Goal: Task Accomplishment & Management: Complete application form

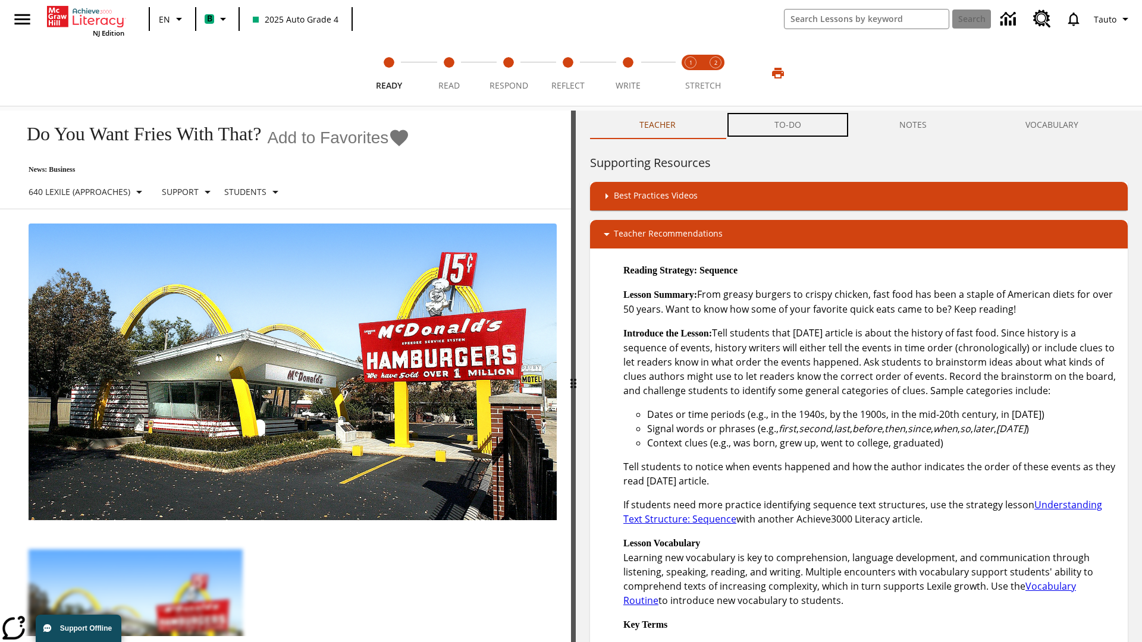
click at [788, 125] on button "TO-DO" at bounding box center [787, 125] width 125 height 29
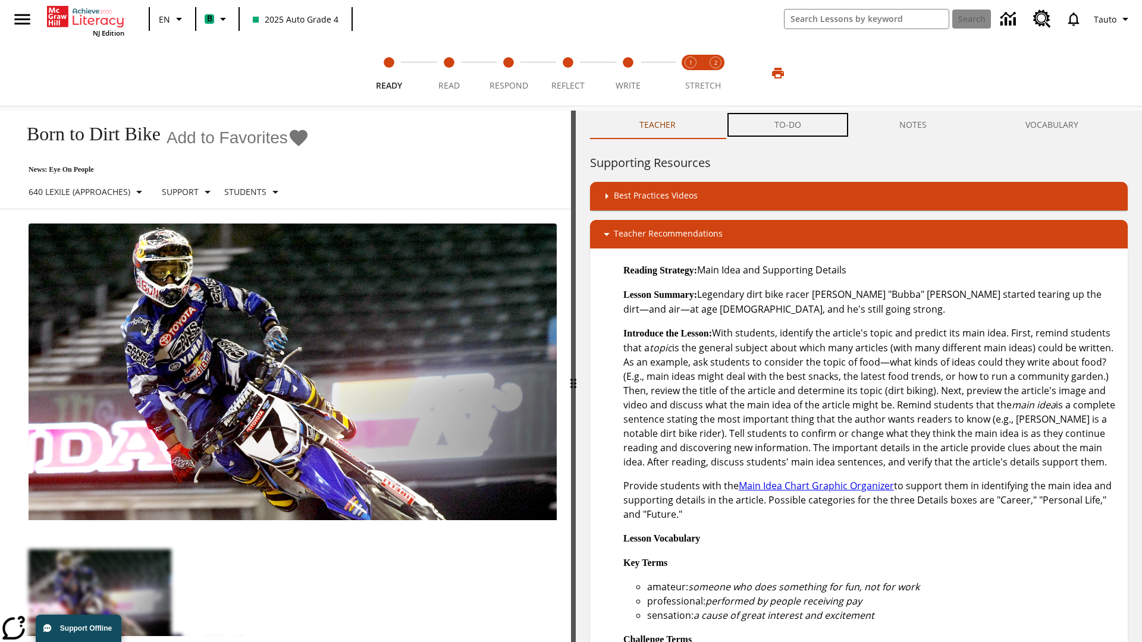
click at [788, 125] on button "TO-DO" at bounding box center [787, 125] width 125 height 29
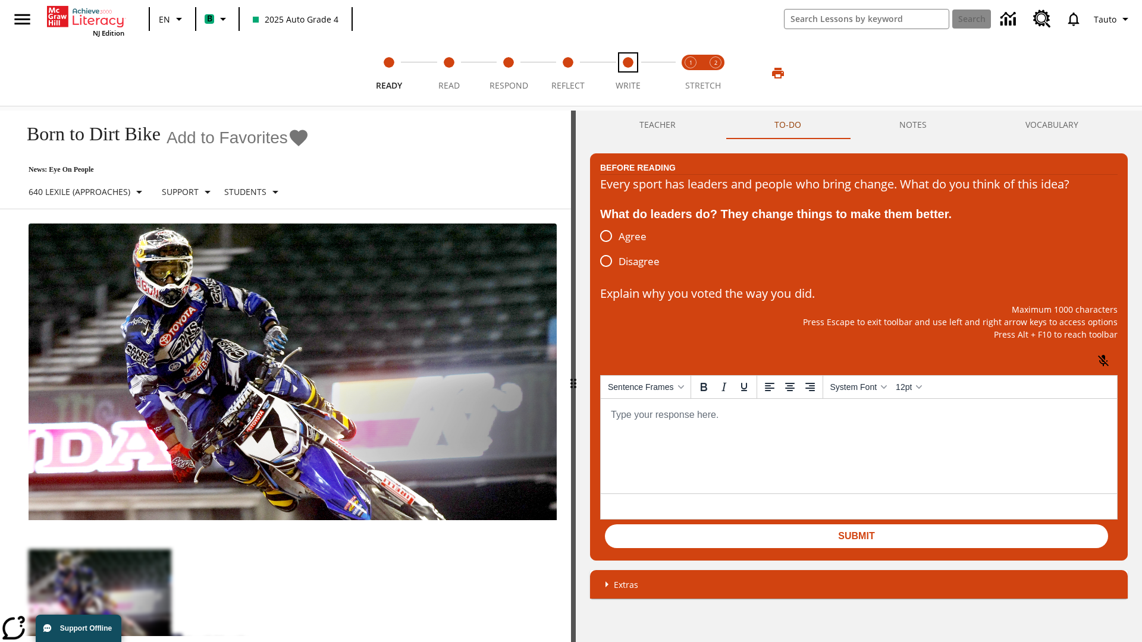
click at [627, 73] on span "Write" at bounding box center [628, 80] width 25 height 21
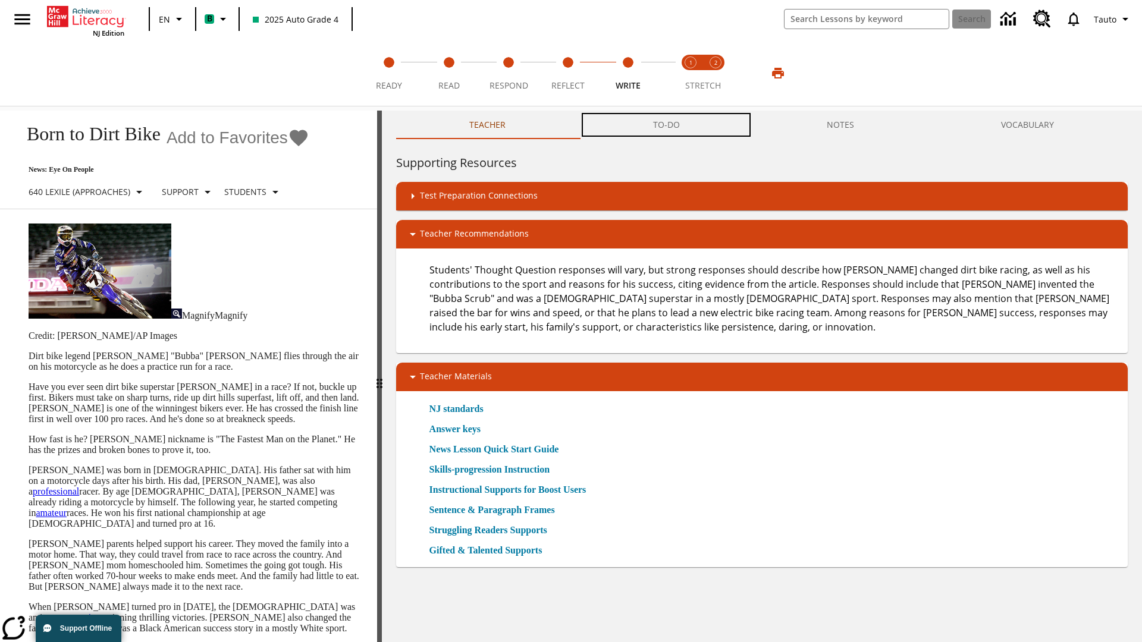
scroll to position [1, 0]
click at [667, 125] on button "TO-DO" at bounding box center [666, 125] width 174 height 29
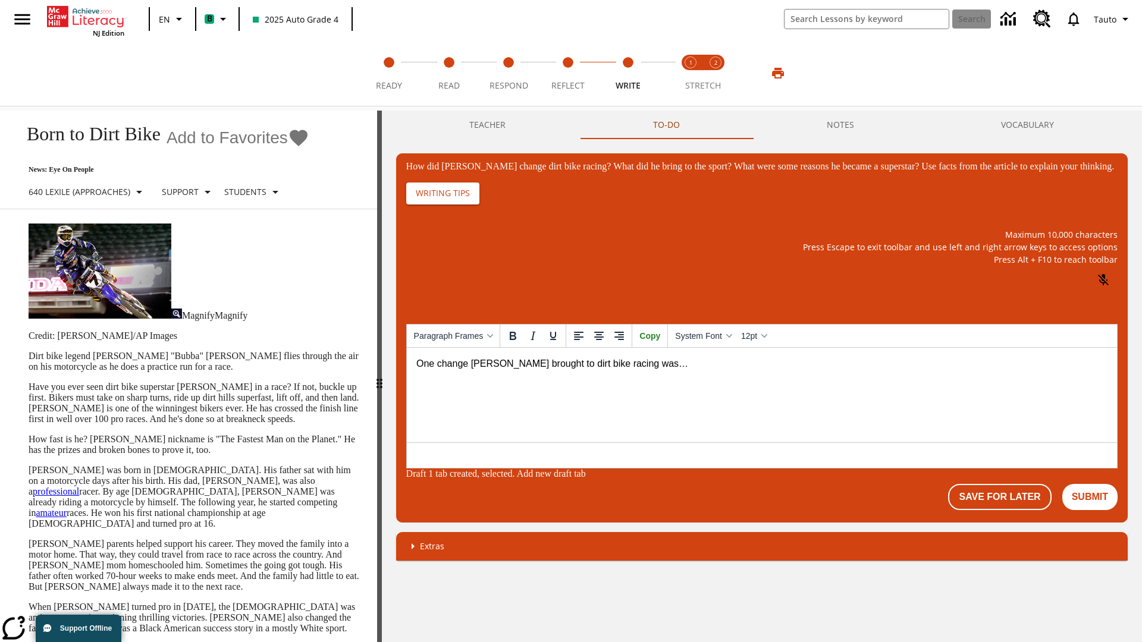
scroll to position [0, 0]
click at [1002, 498] on button "Save For Later" at bounding box center [999, 497] width 103 height 26
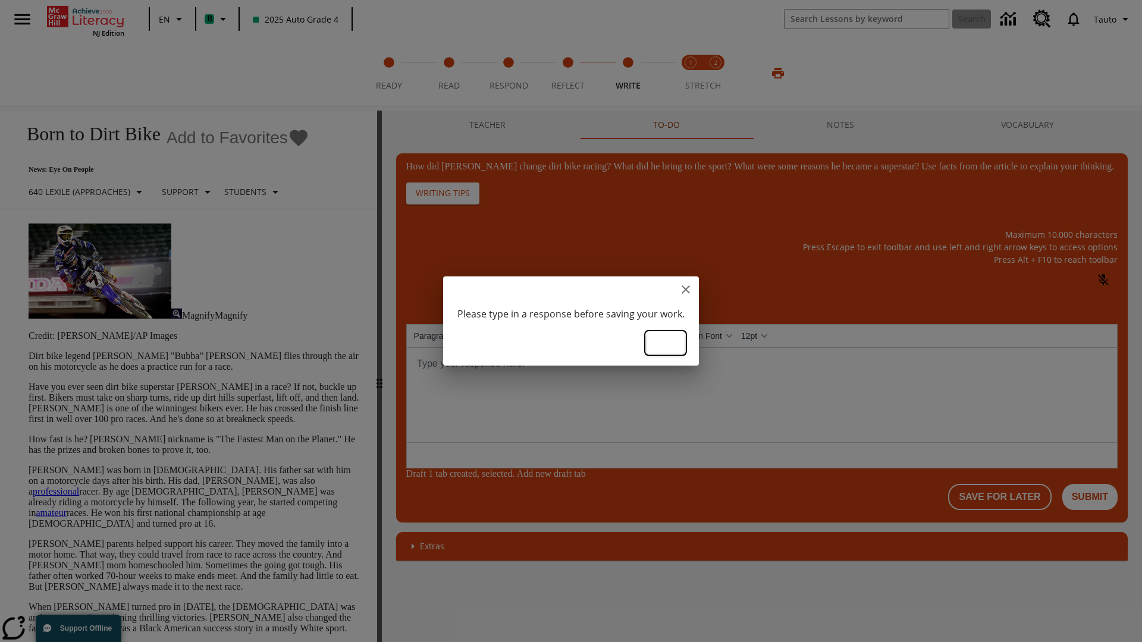
click at [669, 342] on button "Ok" at bounding box center [666, 343] width 38 height 22
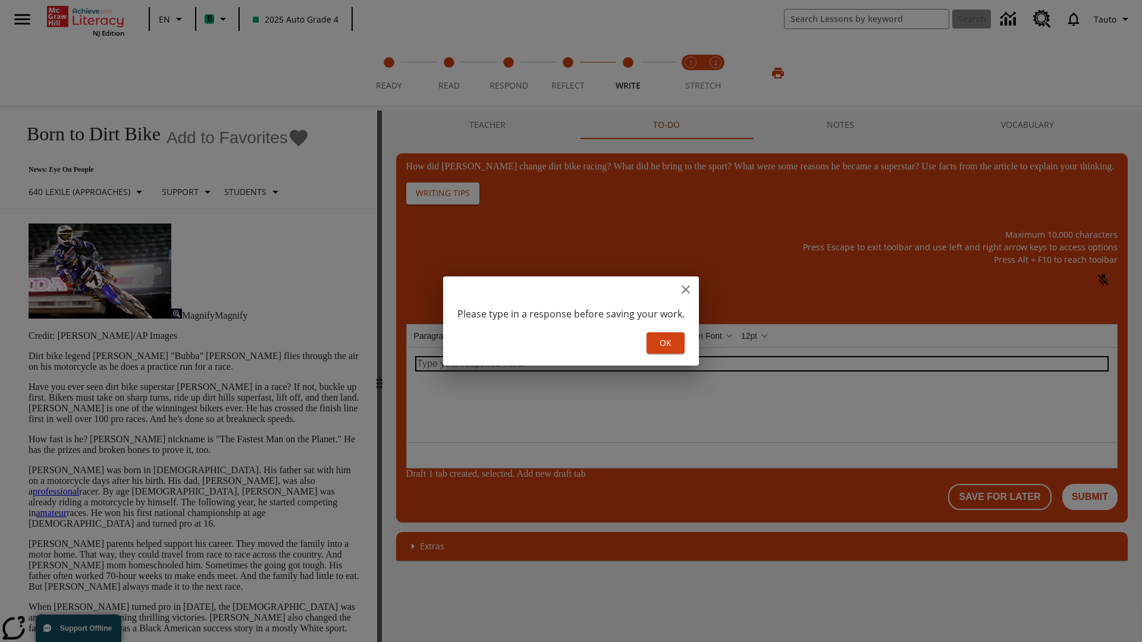
click at [761, 363] on p "How did Stewart change dirt bike racing? What did he bring to the sport? What w…" at bounding box center [761, 363] width 691 height 13
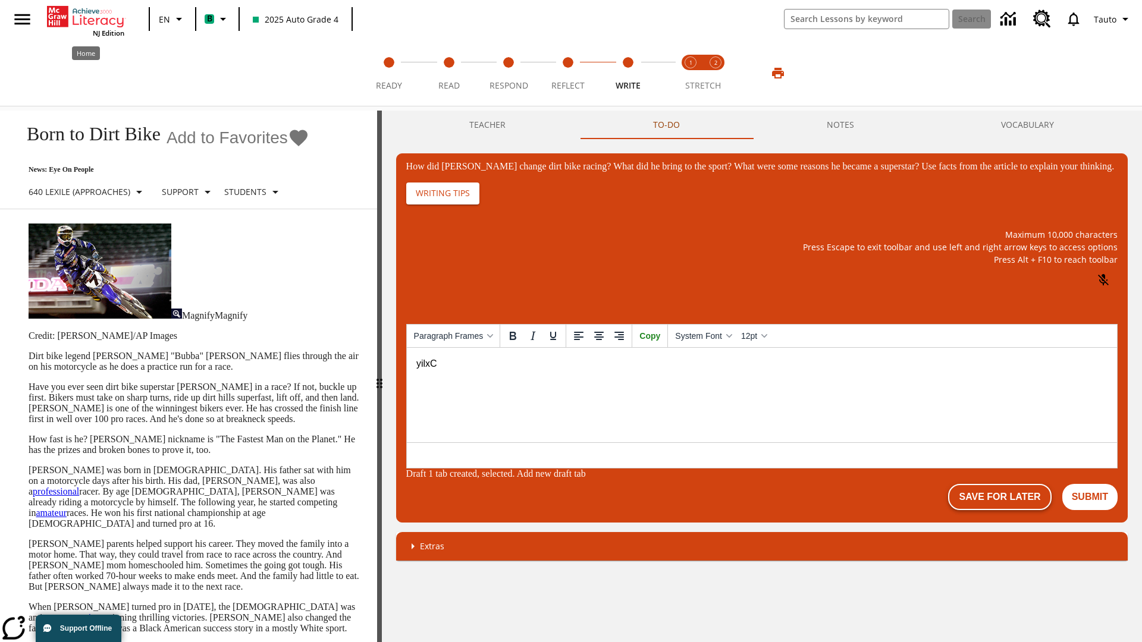
click at [1002, 498] on button "Save For Later" at bounding box center [999, 497] width 103 height 26
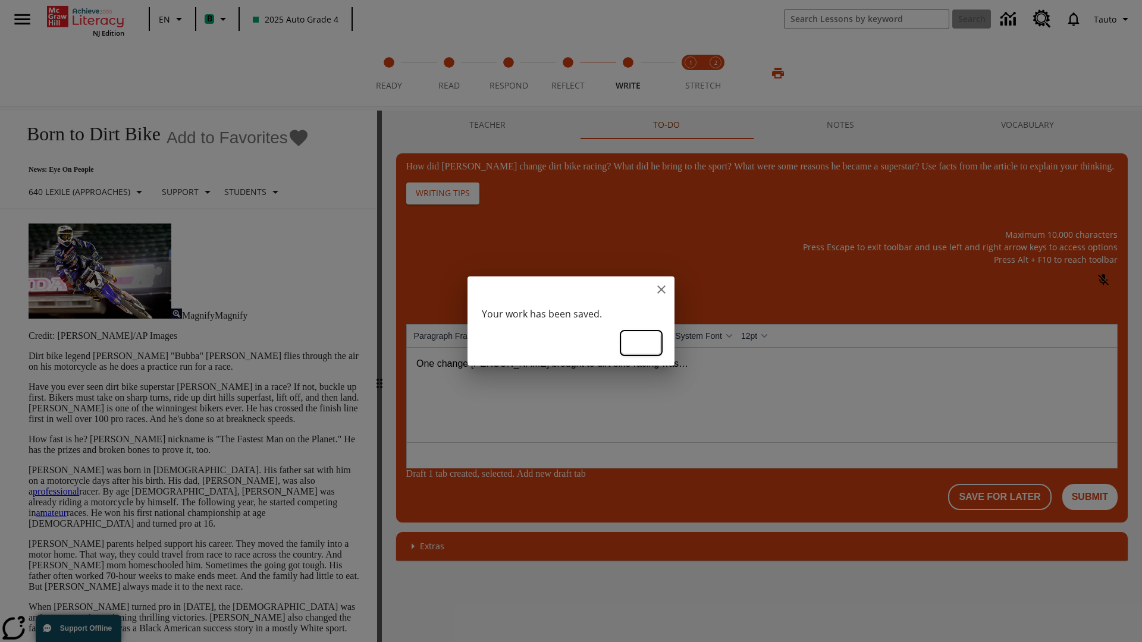
click at [641, 342] on button "Ok" at bounding box center [641, 343] width 38 height 22
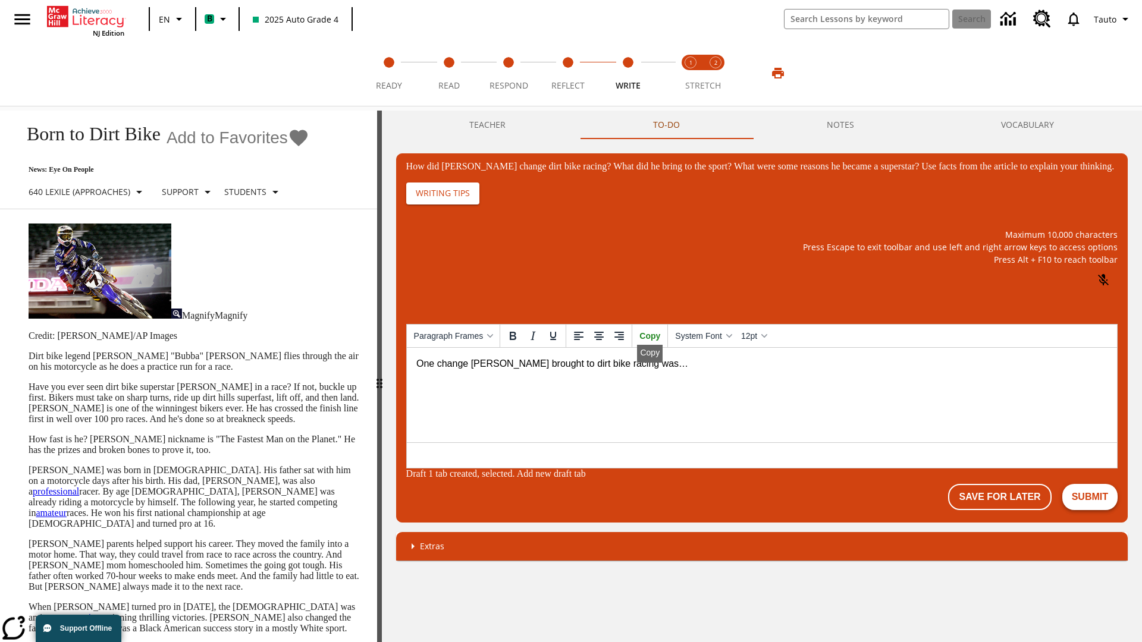
click at [1090, 498] on button "Submit" at bounding box center [1089, 497] width 55 height 26
